Goal: Find contact information: Find contact information

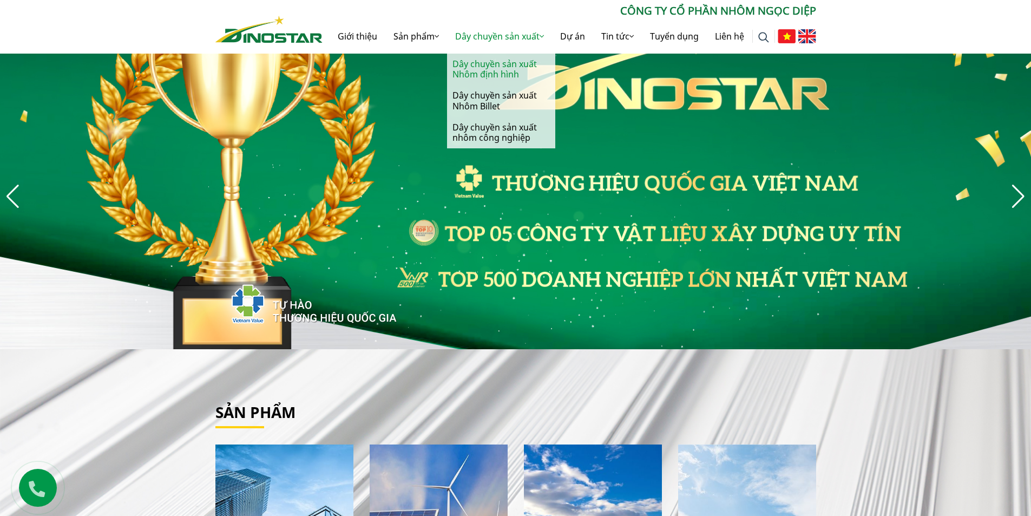
click at [510, 58] on link "Dây chuyền sản xuất Nhôm định hình" at bounding box center [501, 69] width 108 height 31
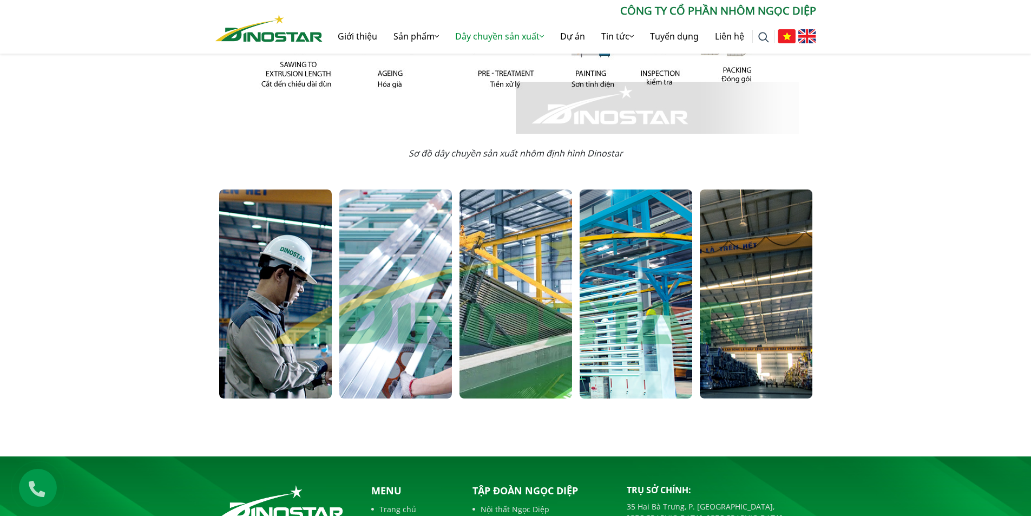
scroll to position [649, 0]
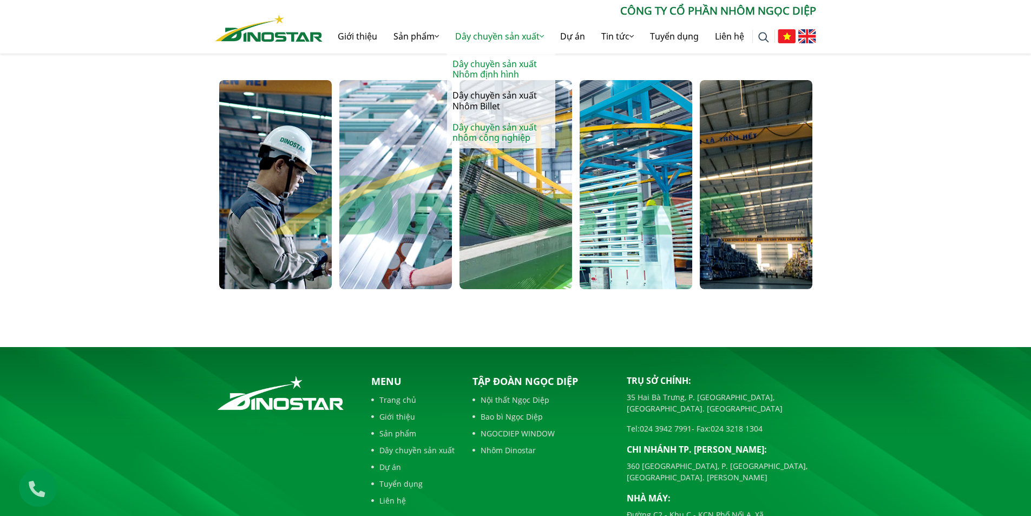
click at [510, 130] on link "Dây chuyền sản xuất nhôm công nghiệp" at bounding box center [501, 132] width 108 height 31
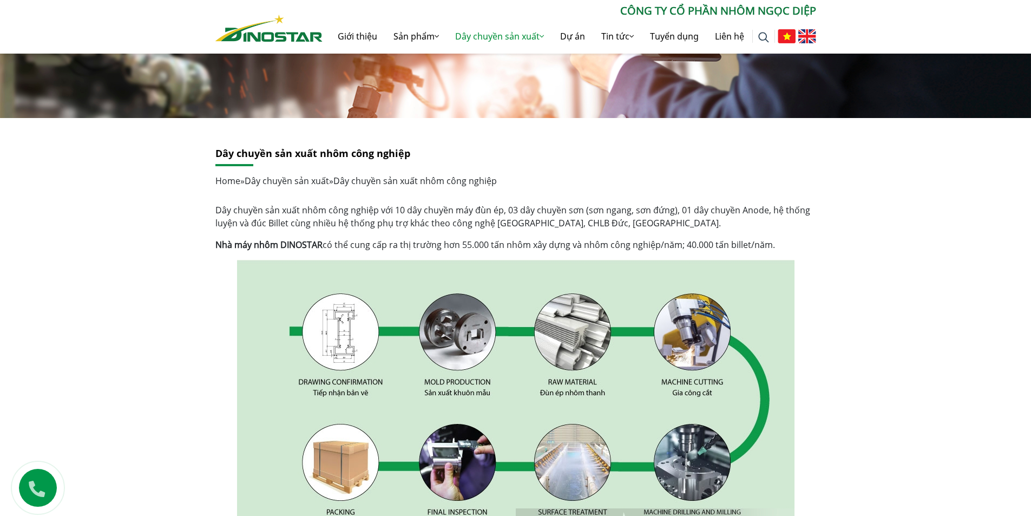
scroll to position [108, 0]
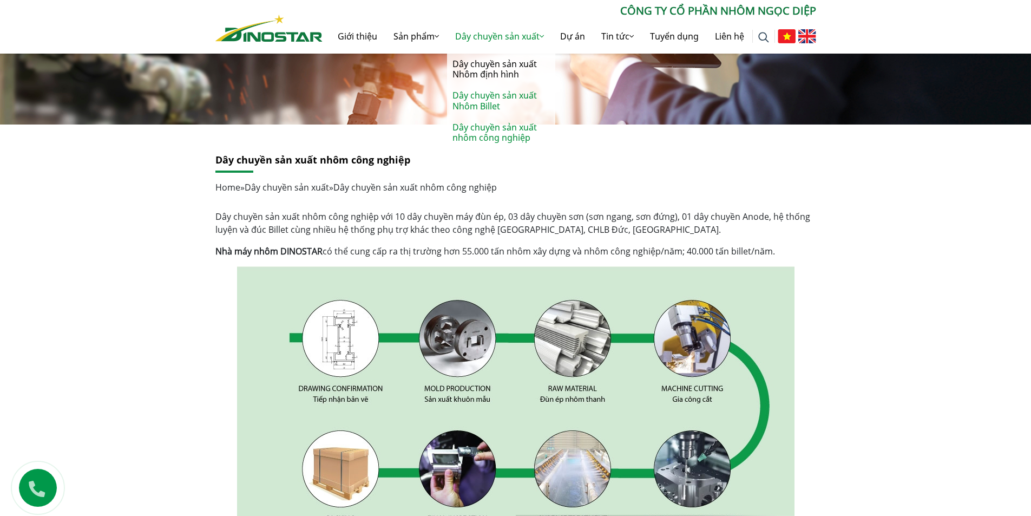
click at [518, 103] on link "Dây chuyền sản xuất Nhôm Billet" at bounding box center [501, 100] width 108 height 31
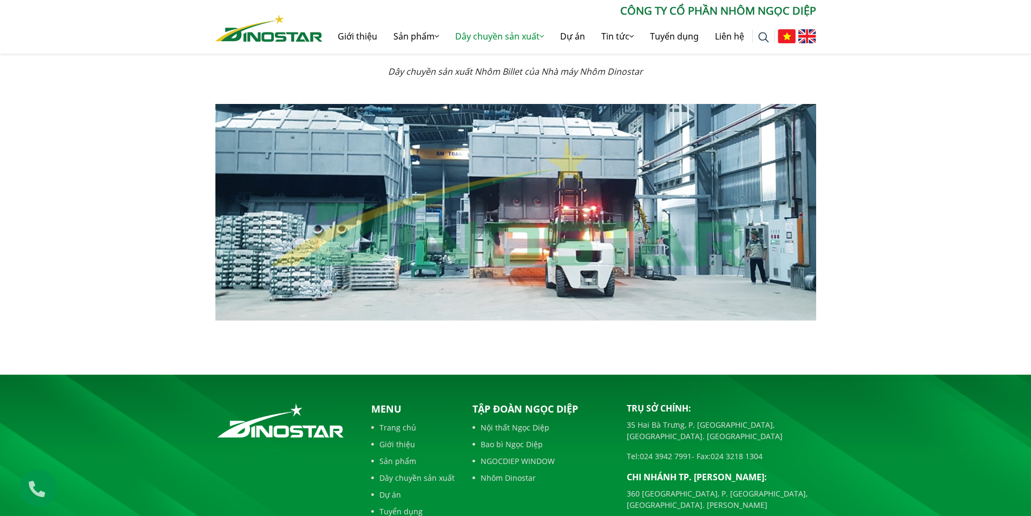
scroll to position [922, 0]
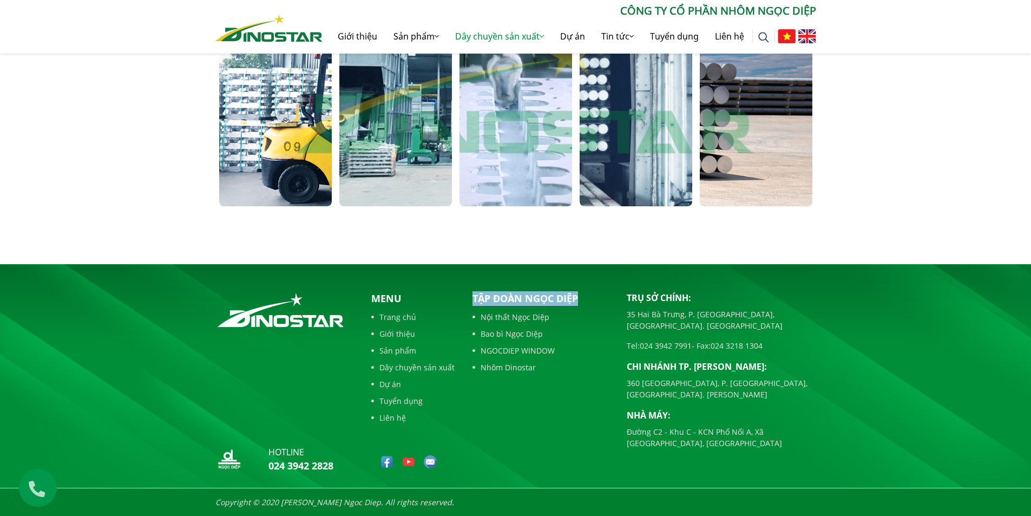
drag, startPoint x: 582, startPoint y: 300, endPoint x: 468, endPoint y: 297, distance: 114.2
click at [468, 297] on div "Tập đoàn Ngọc Diệp Nội thất Ngọc Diệp Bao bì Ngọc Diệp NGOCDIEP WINDOW Nhôm Din…" at bounding box center [541, 384] width 154 height 186
copy p "Tập đoàn Ngọc Diệp"
drag, startPoint x: 682, startPoint y: 421, endPoint x: 612, endPoint y: 403, distance: 72.2
click at [612, 403] on div "hotline 024 3942 2828 Menu Trang chủ Giới thiệu Sản phẩm Dây chuyền sản xuất Dự…" at bounding box center [515, 384] width 617 height 186
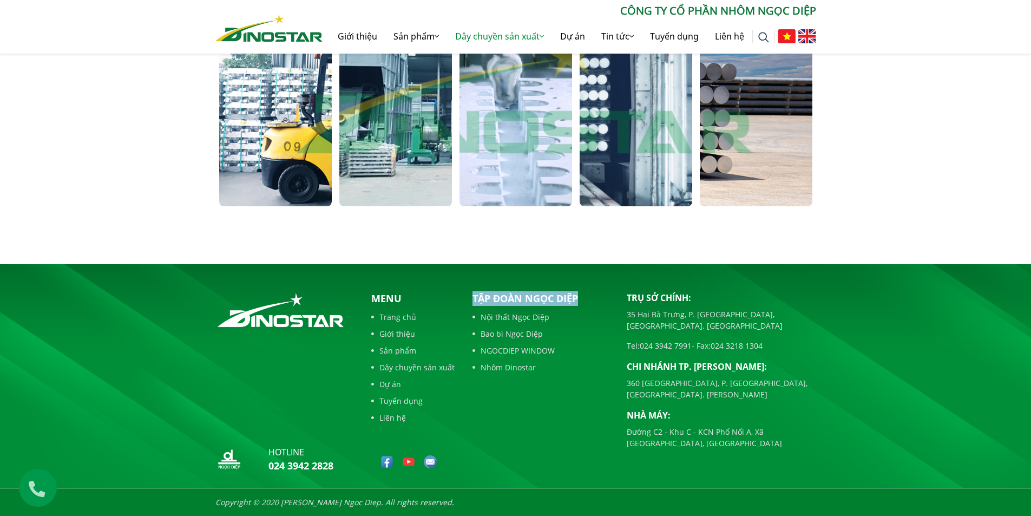
click at [626, 407] on div "Trụ sở chính: 35 Hai Bà Trưng, P. Cửa Nam, Tp. Hà Nội Tel: 024 3942 7991 - Fax:…" at bounding box center [721, 384] width 206 height 186
click at [679, 426] on p "Đường C2 - Khu C - KCN Phố Nối A, Xã [GEOGRAPHIC_DATA], [GEOGRAPHIC_DATA]" at bounding box center [721, 437] width 189 height 23
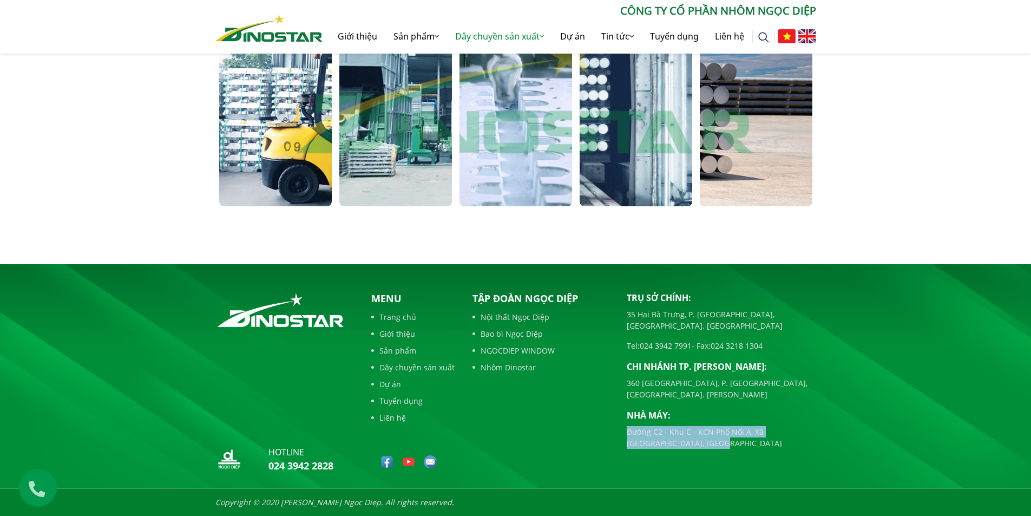
drag, startPoint x: 680, startPoint y: 424, endPoint x: 625, endPoint y: 411, distance: 56.3
click at [625, 411] on div "Trụ sở chính: 35 Hai Bà Trưng, P. Cửa Nam, Tp. Hà Nội Tel: 024 3942 7991 - Fax:…" at bounding box center [721, 384] width 206 height 186
copy p "Đường C2 - Khu C - KCN Phố Nối A, Xã [GEOGRAPHIC_DATA], [GEOGRAPHIC_DATA]"
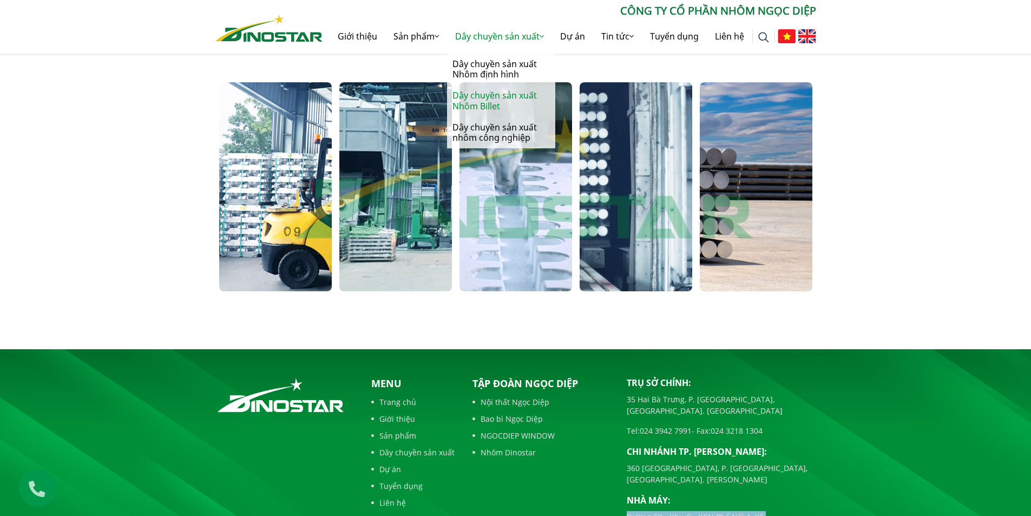
scroll to position [706, 0]
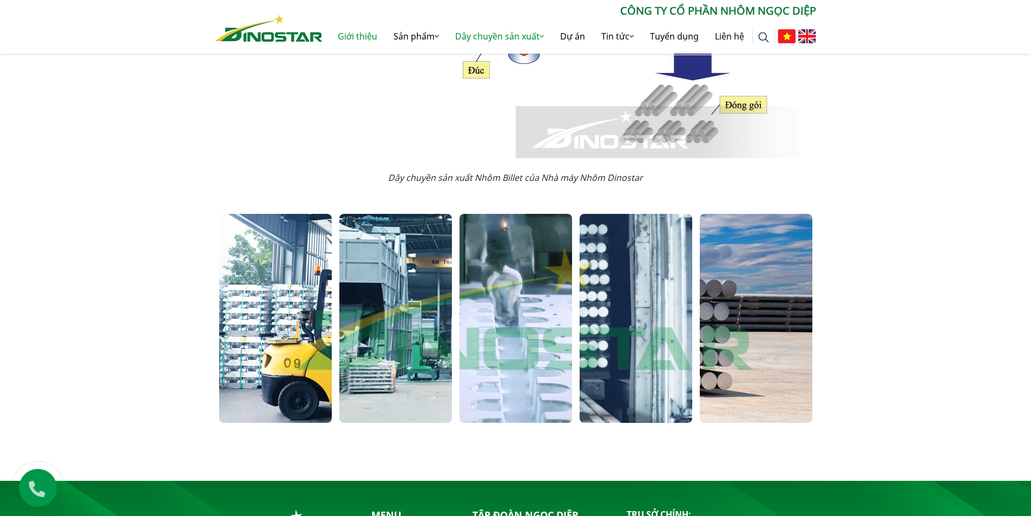
click at [365, 39] on link "Giới thiệu" at bounding box center [357, 36] width 56 height 35
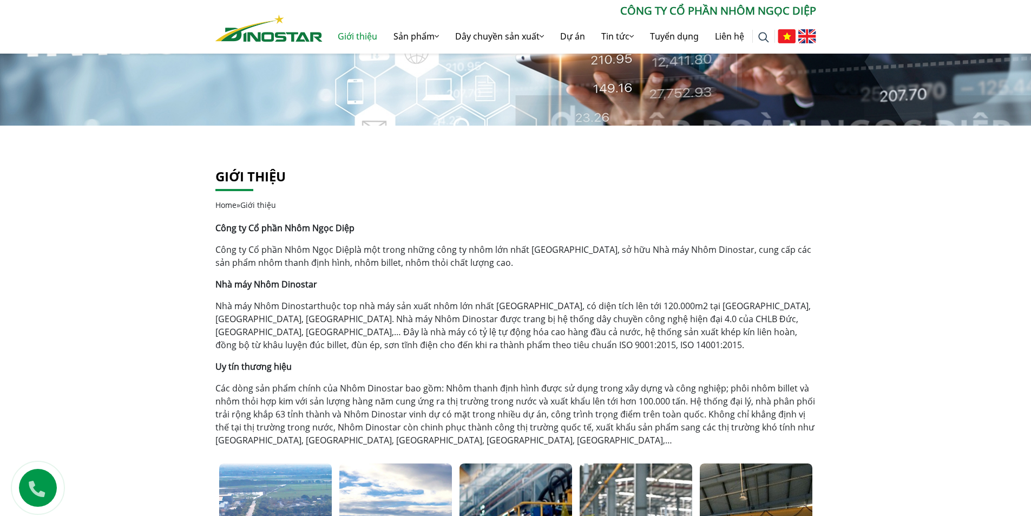
scroll to position [108, 0]
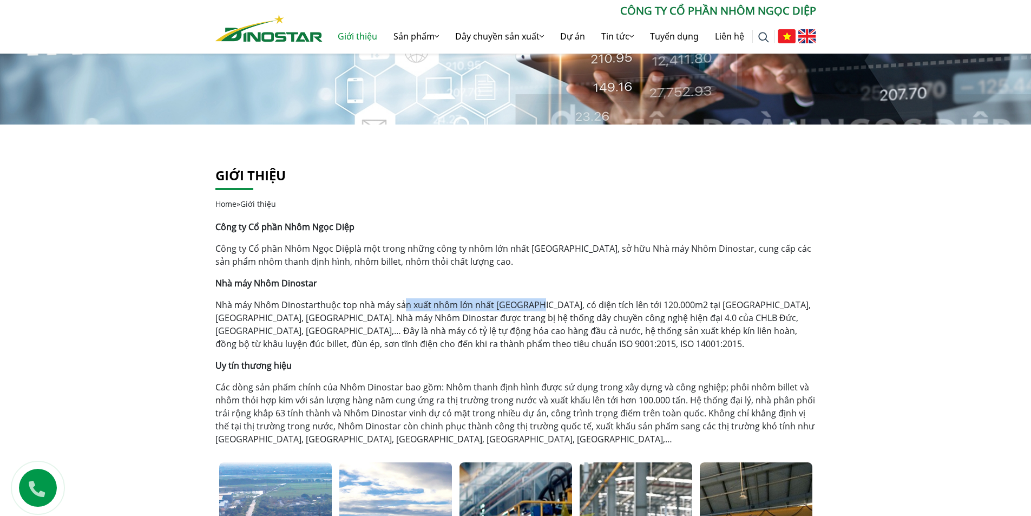
drag, startPoint x: 532, startPoint y: 306, endPoint x: 432, endPoint y: 299, distance: 100.3
click at [399, 304] on p "Nhà máy Nhôm Dinostar thuộc top nhà máy sản xuất nhôm lớn nhất Việt Nam, có diệ…" at bounding box center [515, 324] width 601 height 52
click at [445, 298] on p "Nhà máy Nhôm Dinostar thuộc top nhà máy sản xuất nhôm lớn nhất Việt Nam, có diệ…" at bounding box center [515, 324] width 601 height 52
drag, startPoint x: 493, startPoint y: 304, endPoint x: 397, endPoint y: 308, distance: 95.8
click at [397, 308] on p "Nhà máy Nhôm Dinostar thuộc top nhà máy sản xuất nhôm lớn nhất Việt Nam, có diệ…" at bounding box center [515, 324] width 601 height 52
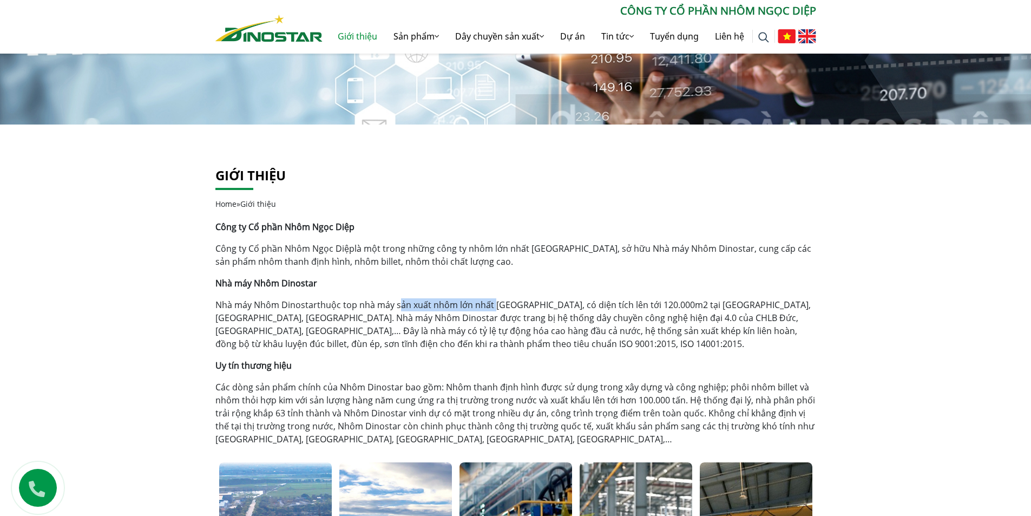
copy p "sản xuất nhôm lớn nhất"
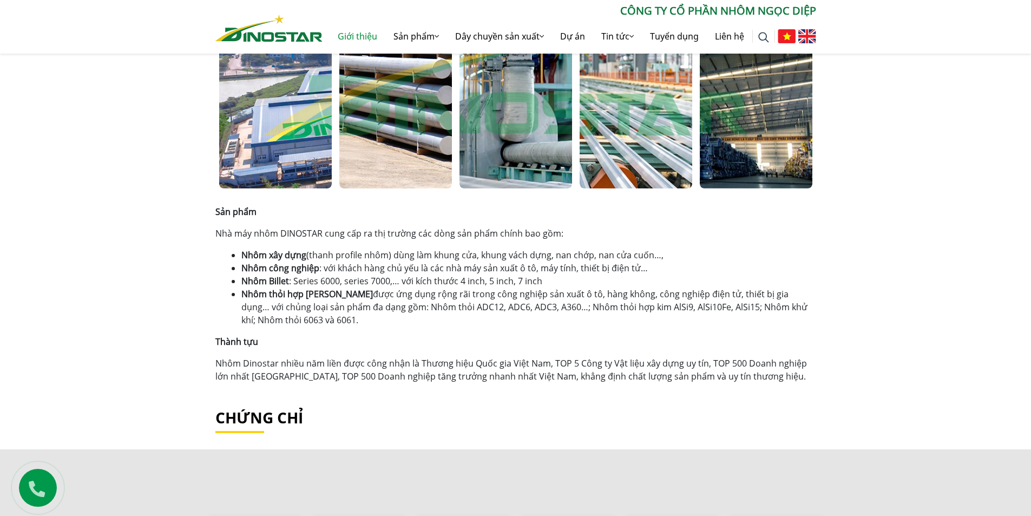
scroll to position [595, 0]
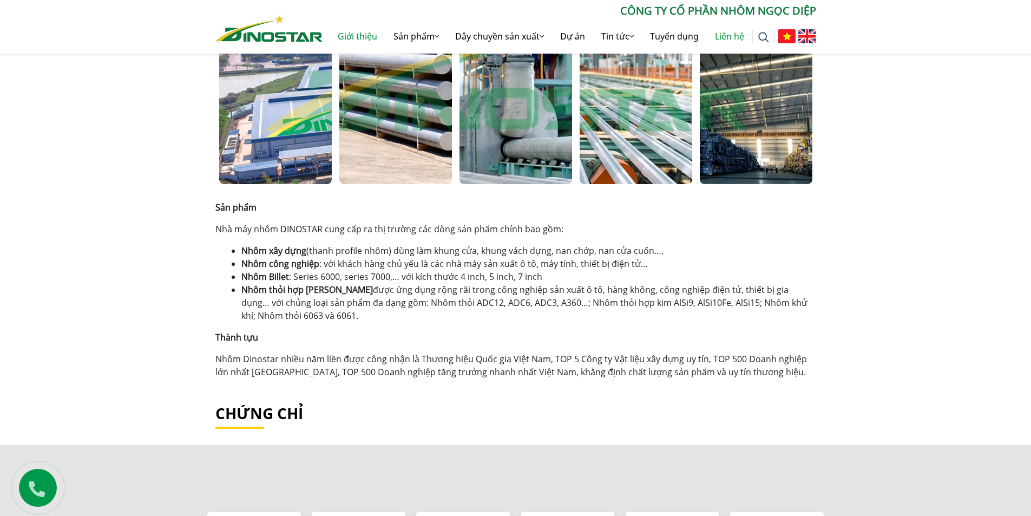
click at [740, 37] on link "Liên hệ" at bounding box center [729, 36] width 45 height 35
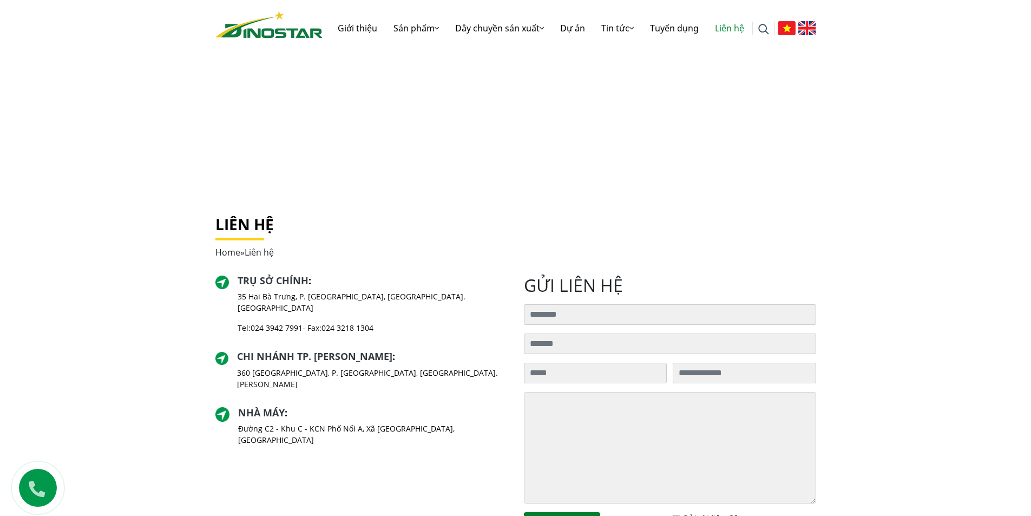
scroll to position [108, 0]
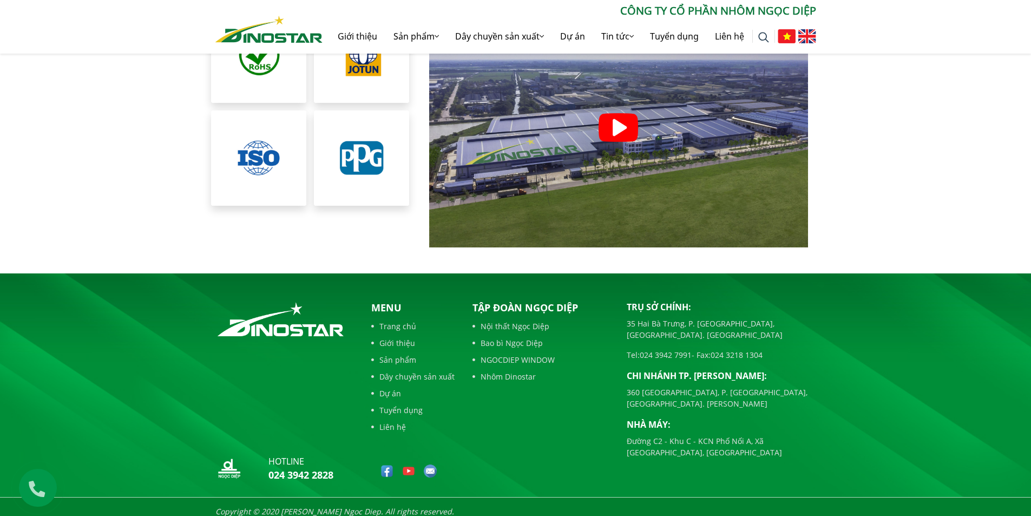
scroll to position [2450, 0]
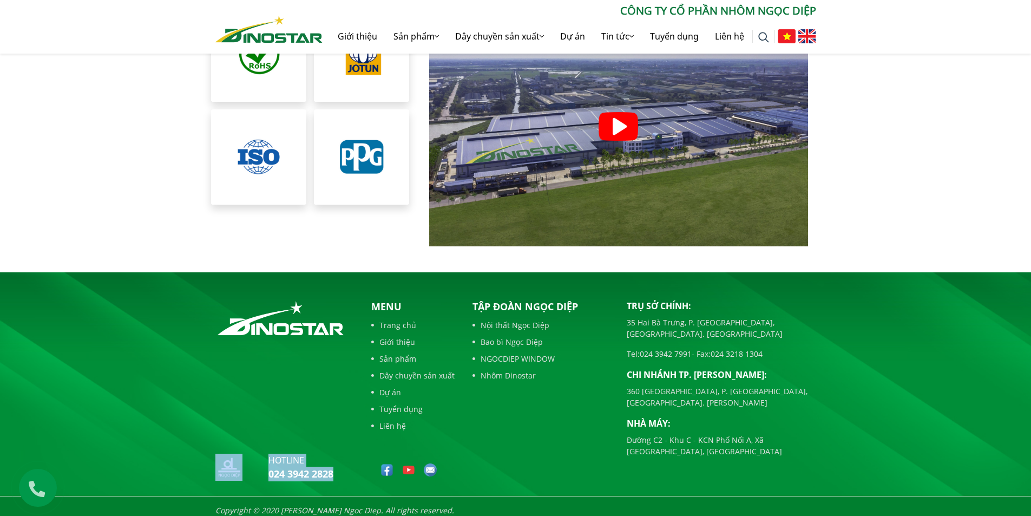
drag, startPoint x: 333, startPoint y: 467, endPoint x: 253, endPoint y: 470, distance: 80.6
click at [253, 470] on div "hotline 024 3942 2828" at bounding box center [284, 468] width 138 height 31
drag, startPoint x: 324, startPoint y: 464, endPoint x: 334, endPoint y: 465, distance: 10.4
click at [325, 467] on link "024 3942 2828" at bounding box center [300, 473] width 65 height 13
click at [368, 465] on div "Menu Trang chủ Giới thiệu Sản phẩm Dây chuyền sản xuất Dự án Tuyển dụng Liên hệ" at bounding box center [412, 392] width 103 height 186
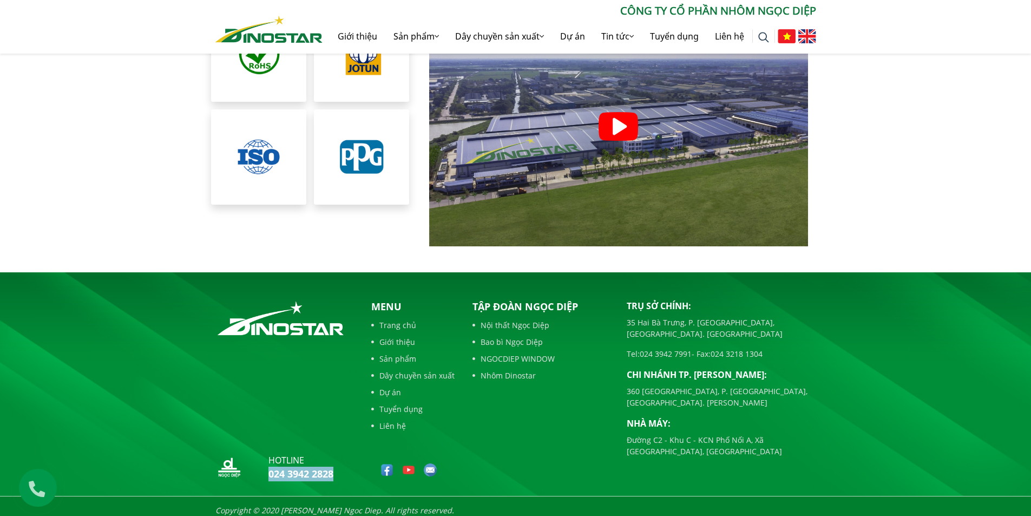
drag, startPoint x: 336, startPoint y: 467, endPoint x: 263, endPoint y: 467, distance: 72.5
click at [263, 467] on div "hotline 024 3942 2828" at bounding box center [284, 468] width 138 height 31
copy link "024 3942 2828"
